Goal: Task Accomplishment & Management: Complete application form

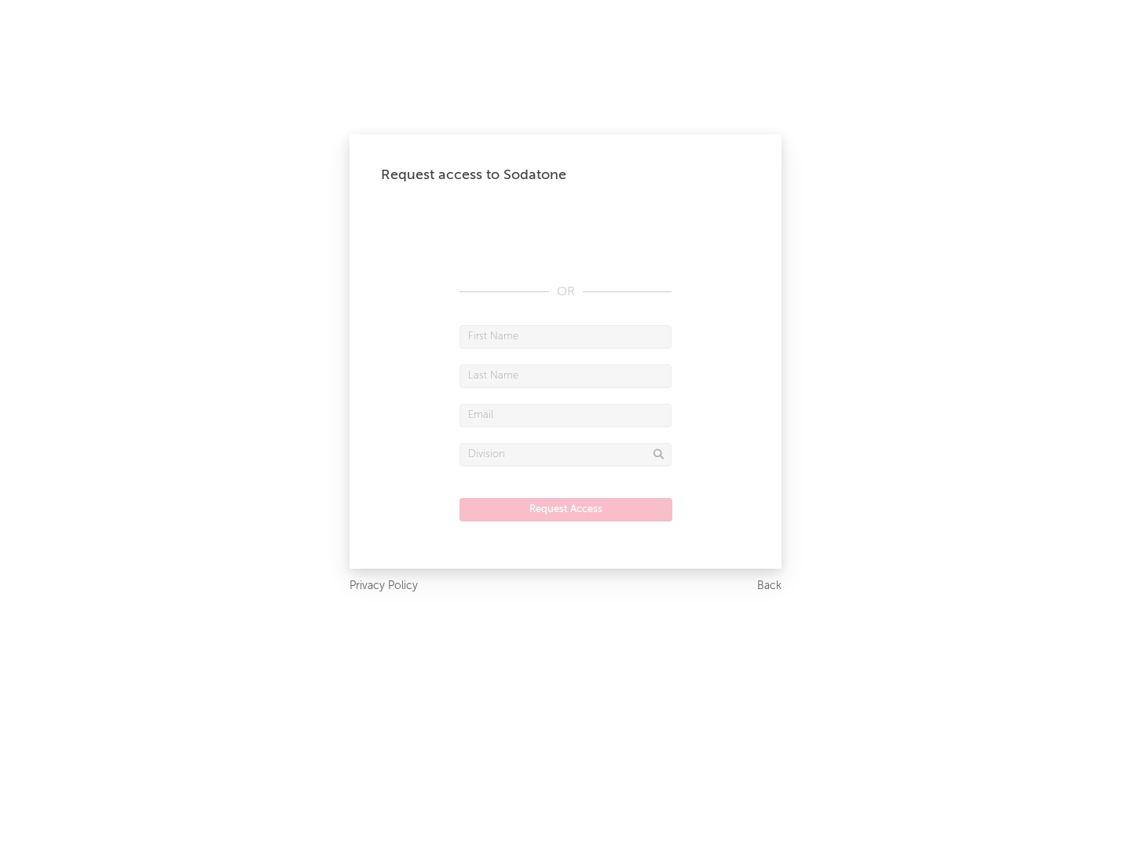
click at [566, 336] on input "text" at bounding box center [566, 337] width 212 height 24
type input "[PERSON_NAME]"
click at [566, 375] on input "text" at bounding box center [566, 376] width 212 height 24
type input "[PERSON_NAME]"
click at [566, 415] on input "text" at bounding box center [566, 416] width 212 height 24
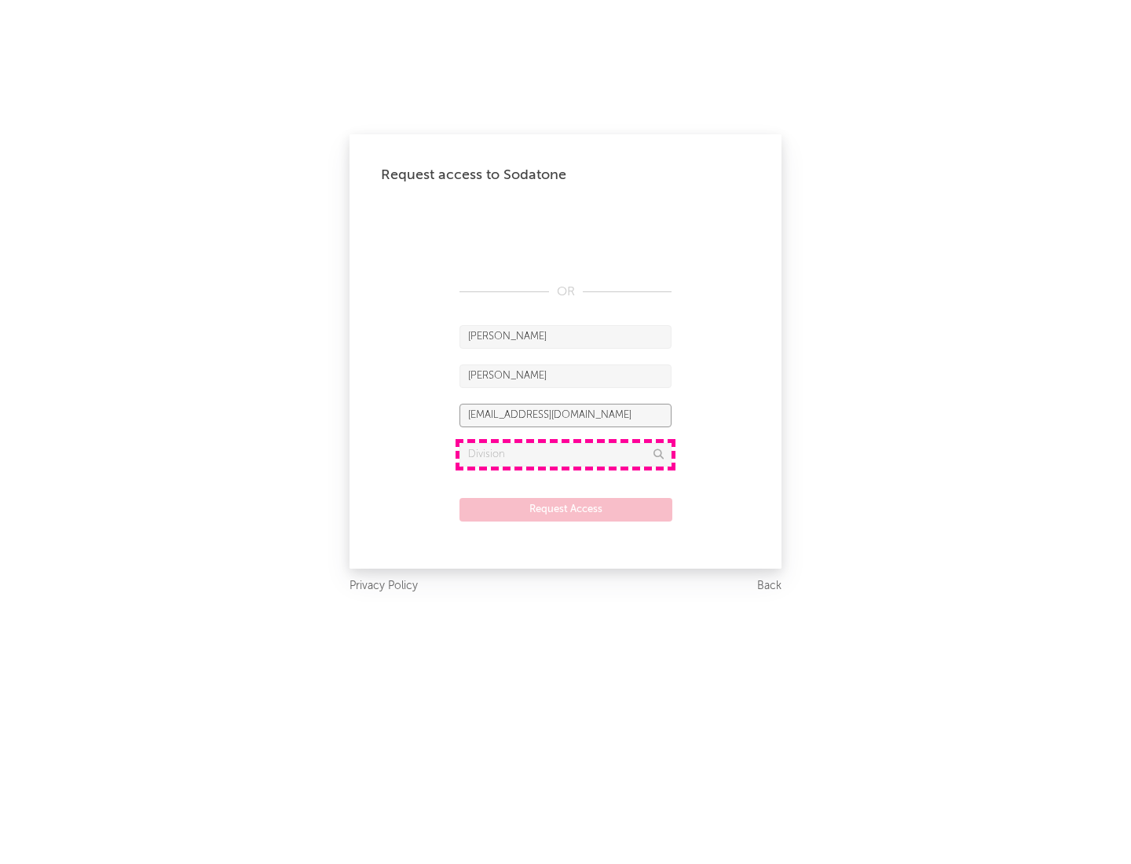
type input "[EMAIL_ADDRESS][DOMAIN_NAME]"
click at [566, 454] on input "text" at bounding box center [566, 455] width 212 height 24
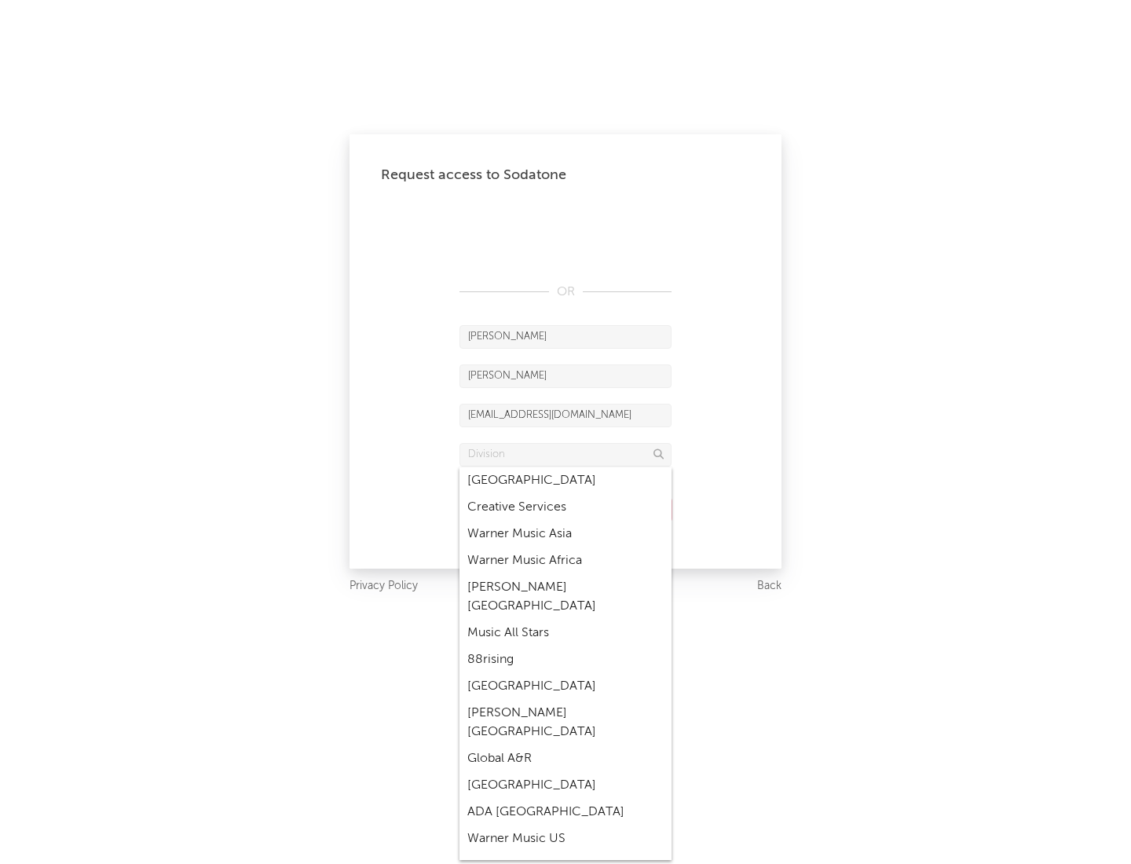
click at [566, 620] on div "Music All Stars" at bounding box center [566, 633] width 212 height 27
type input "Music All Stars"
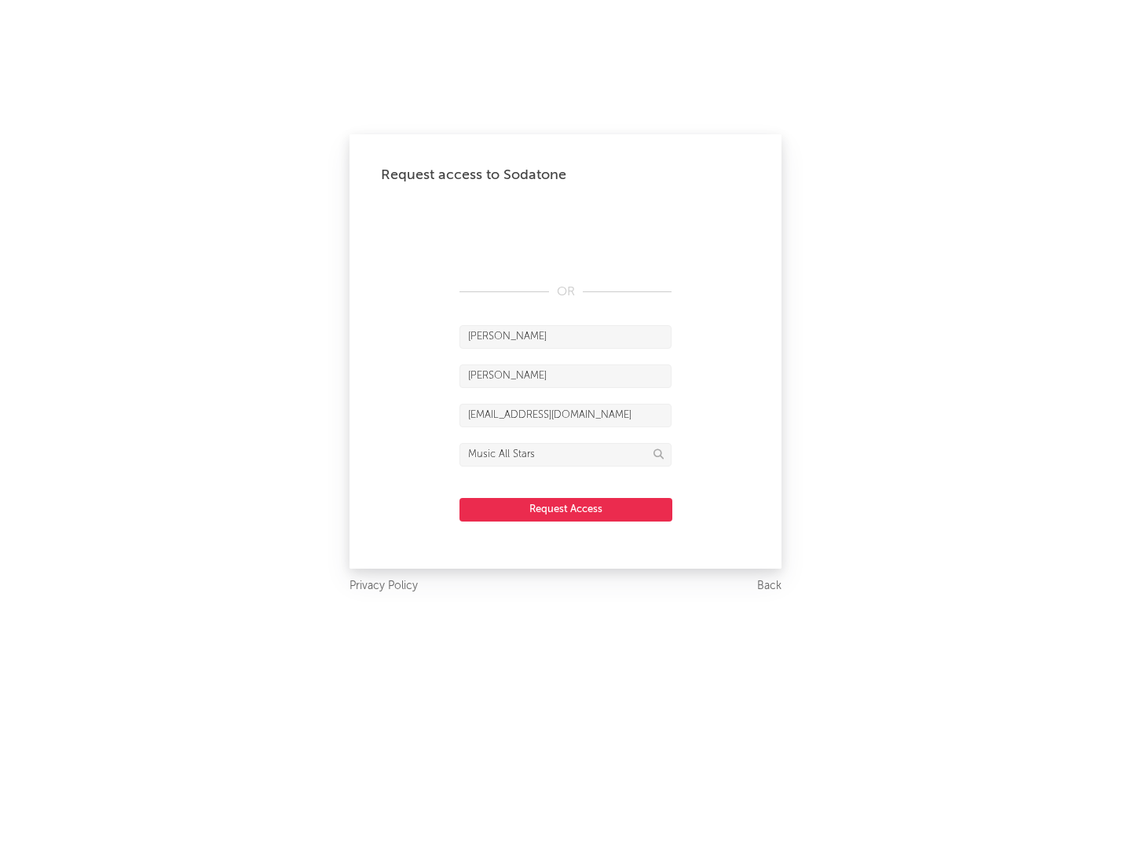
click at [566, 509] on button "Request Access" at bounding box center [566, 510] width 213 height 24
